Goal: Task Accomplishment & Management: Use online tool/utility

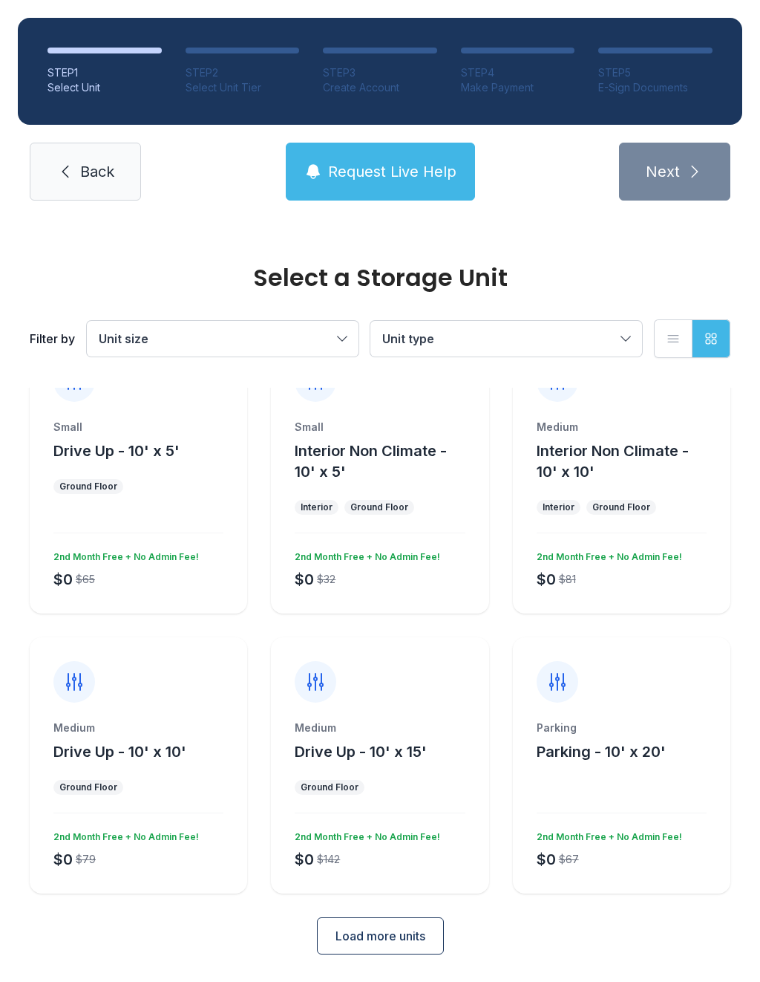
scroll to position [53, 0]
click at [346, 941] on span "Load more units" at bounding box center [381, 937] width 90 height 18
click at [215, 646] on div at bounding box center [139, 670] width 218 height 65
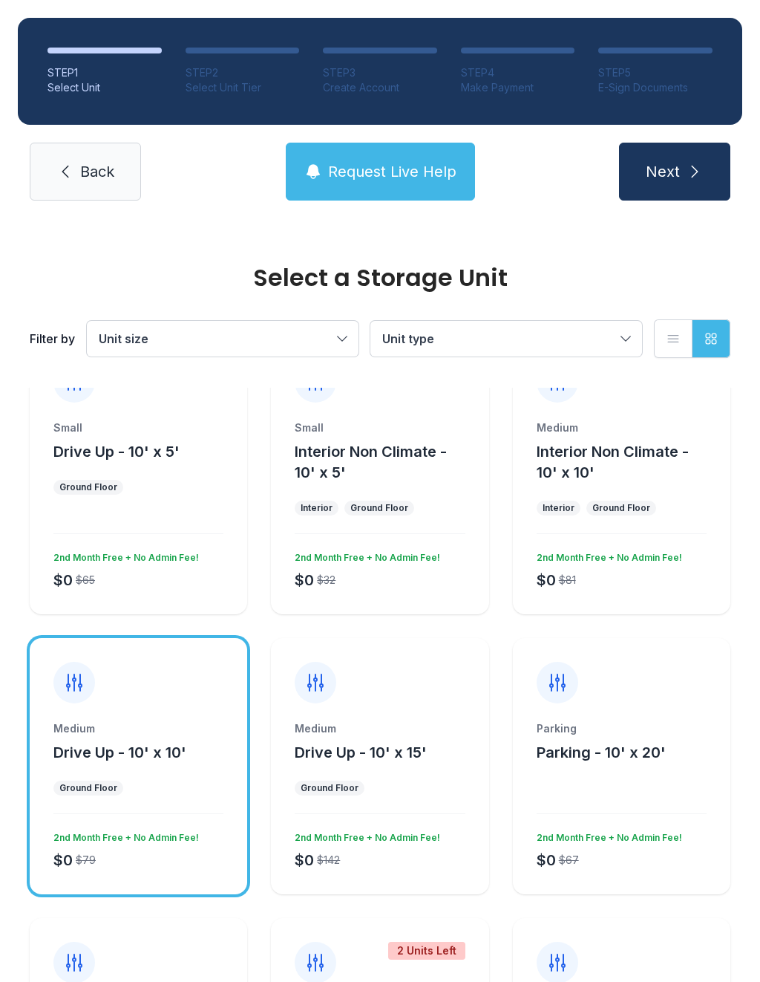
click at [72, 169] on icon at bounding box center [65, 172] width 18 height 18
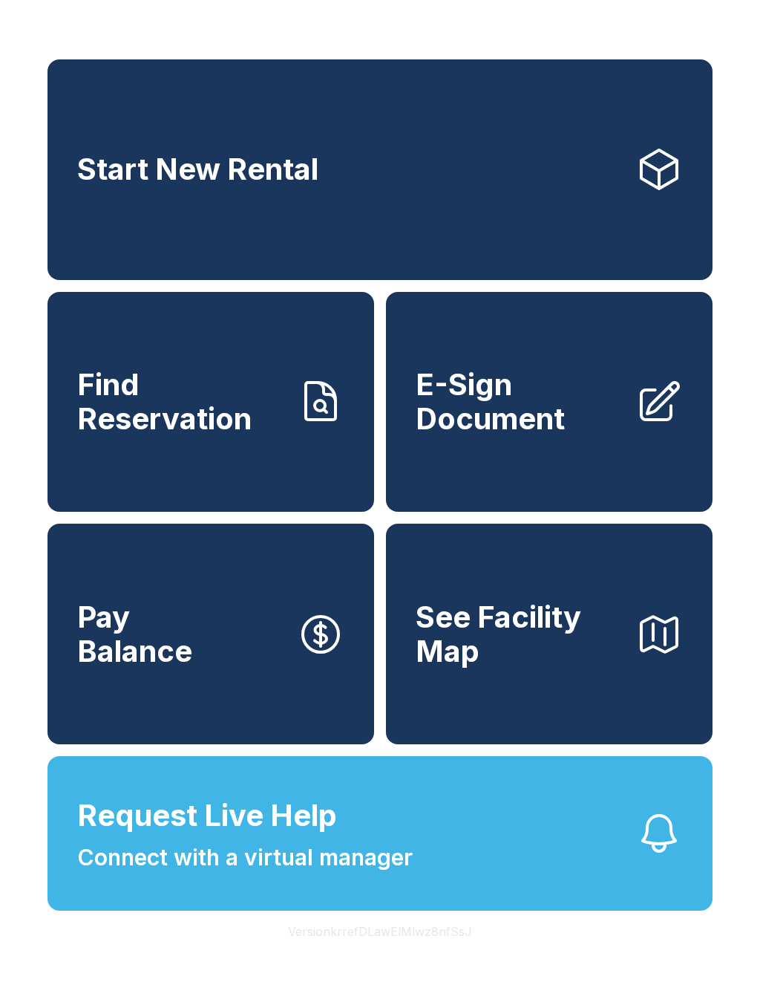
click at [498, 419] on span "E-Sign Document" at bounding box center [520, 402] width 208 height 68
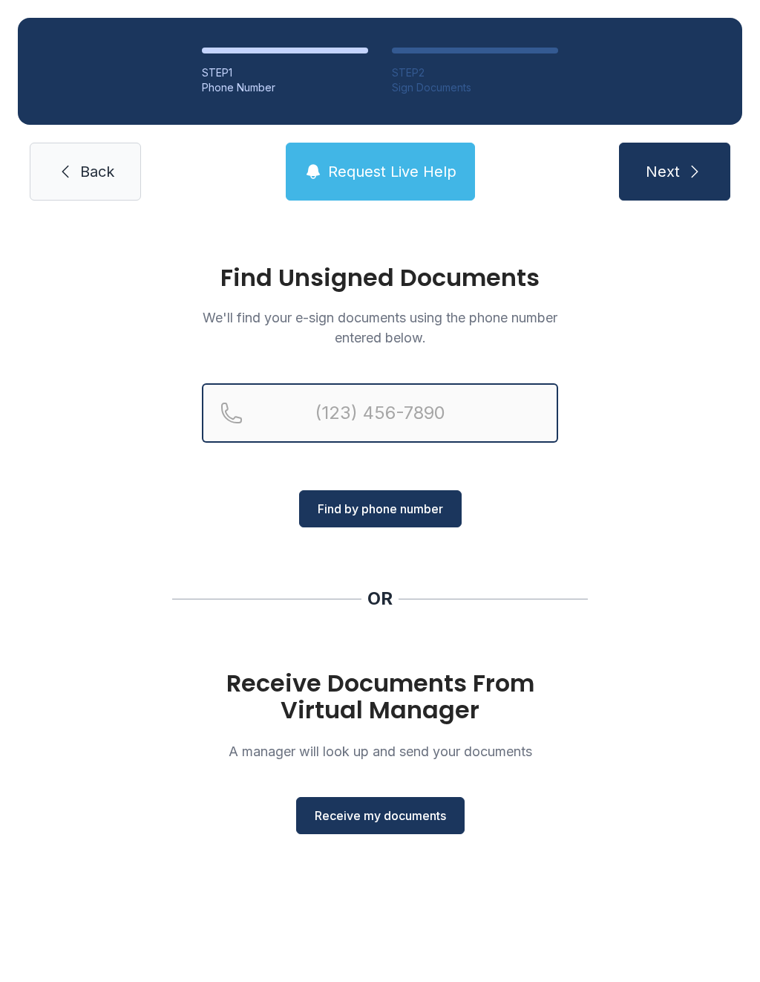
click at [255, 410] on input "Reservation phone number" at bounding box center [380, 412] width 356 height 59
type input "[PHONE_NUMBER]"
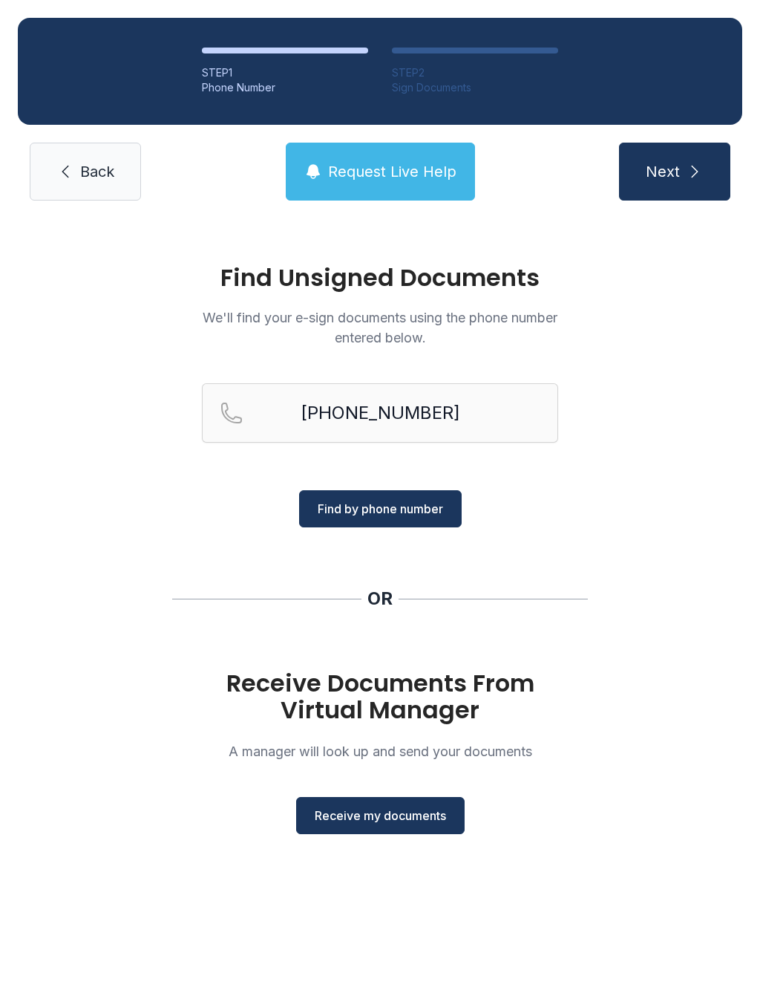
click at [313, 521] on button "Find by phone number" at bounding box center [380, 508] width 163 height 37
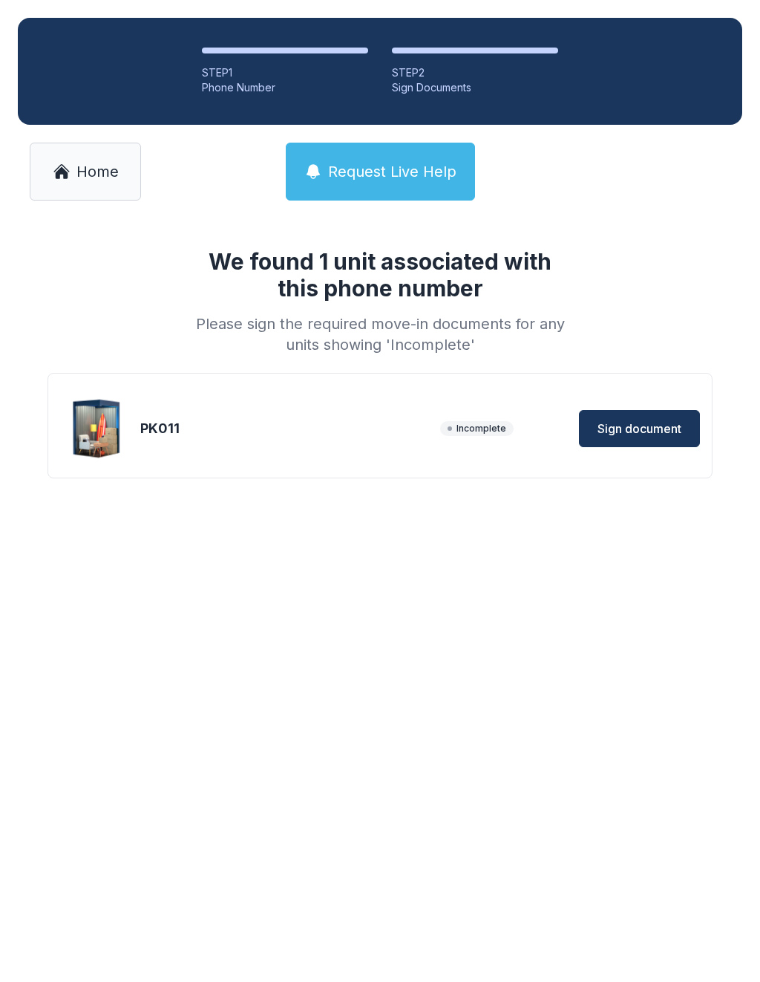
click at [624, 425] on span "Sign document" at bounding box center [640, 429] width 84 height 18
